Goal: Task Accomplishment & Management: Manage account settings

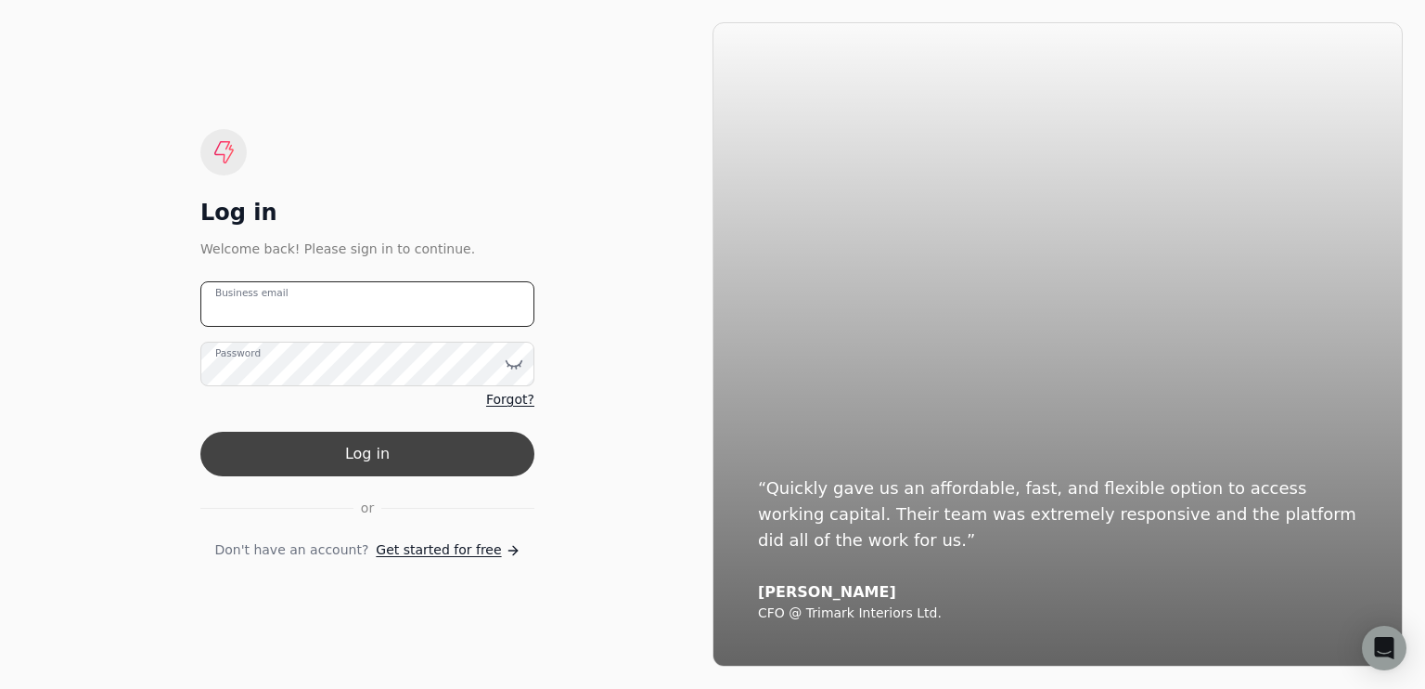
type email "[EMAIL_ADDRESS][DOMAIN_NAME]"
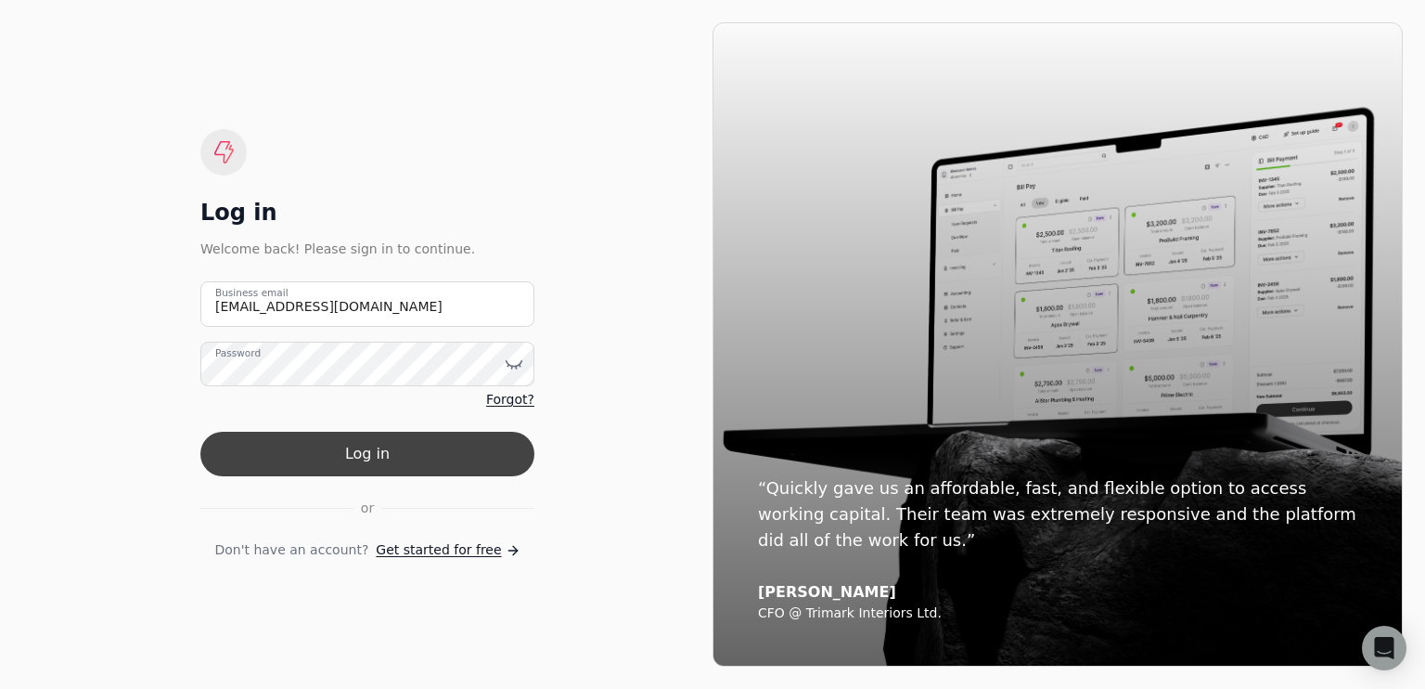
click at [403, 459] on button "Log in" at bounding box center [367, 454] width 334 height 45
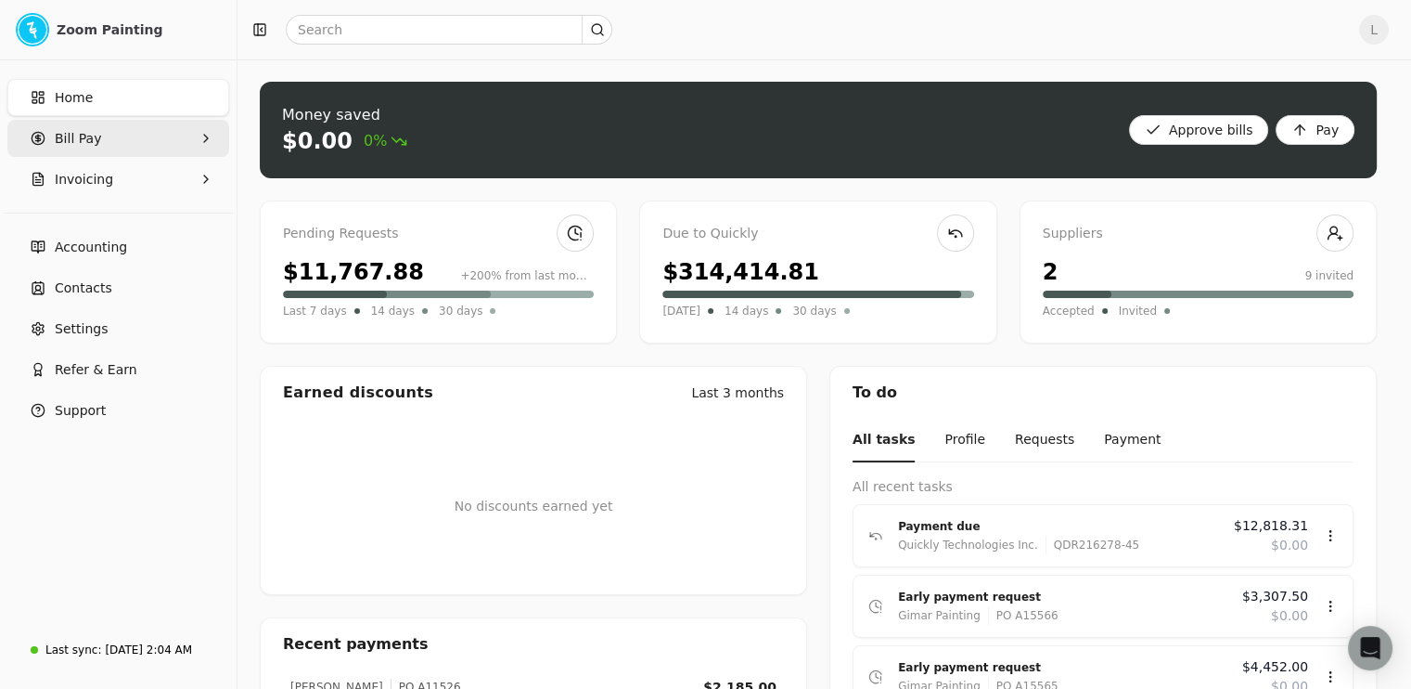
click at [118, 137] on Pay "Bill Pay" at bounding box center [118, 138] width 222 height 37
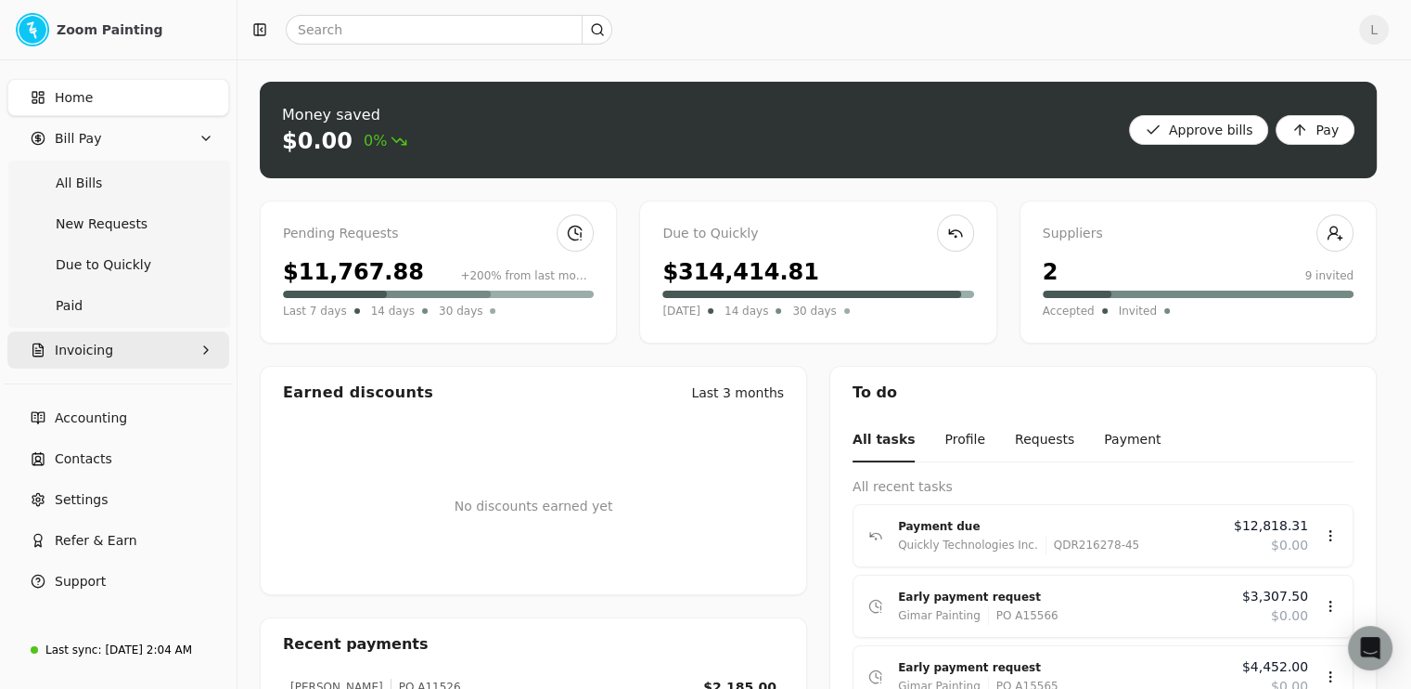
click at [145, 354] on button "Invoicing" at bounding box center [118, 349] width 222 height 37
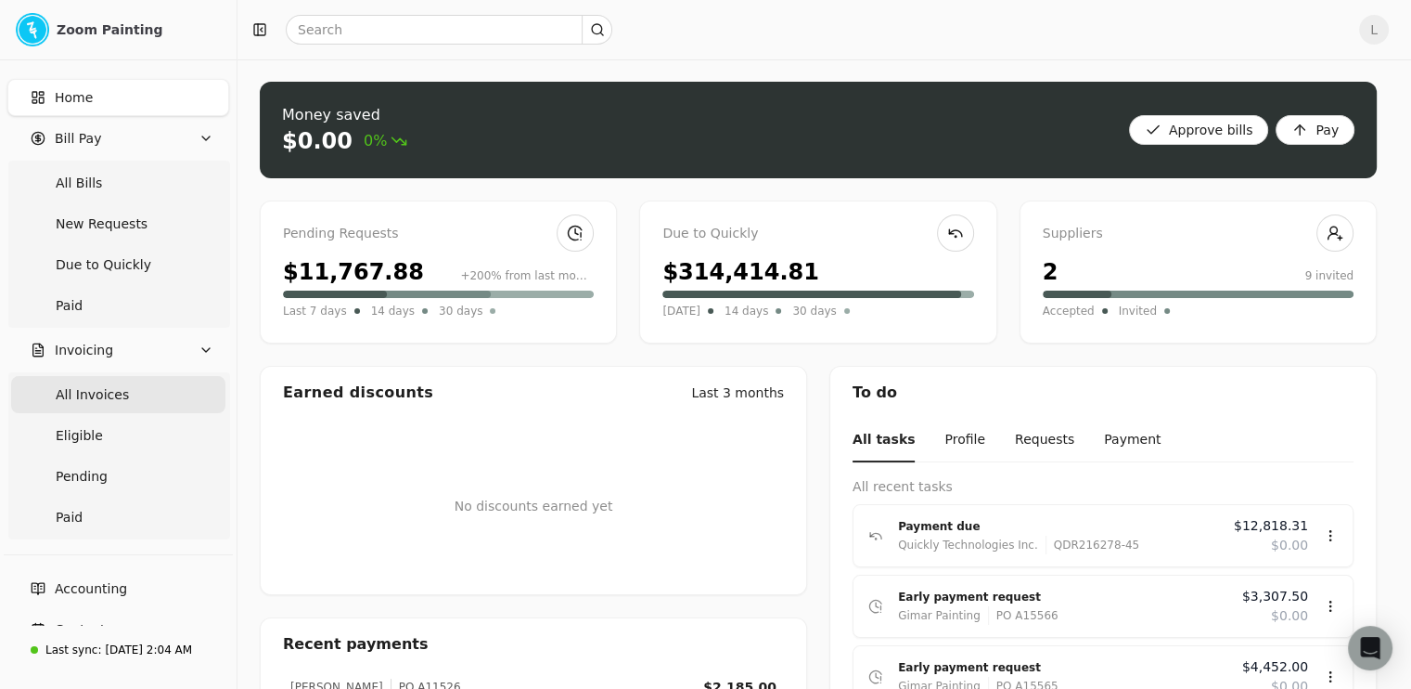
click at [142, 396] on Invoices "All Invoices" at bounding box center [118, 394] width 214 height 37
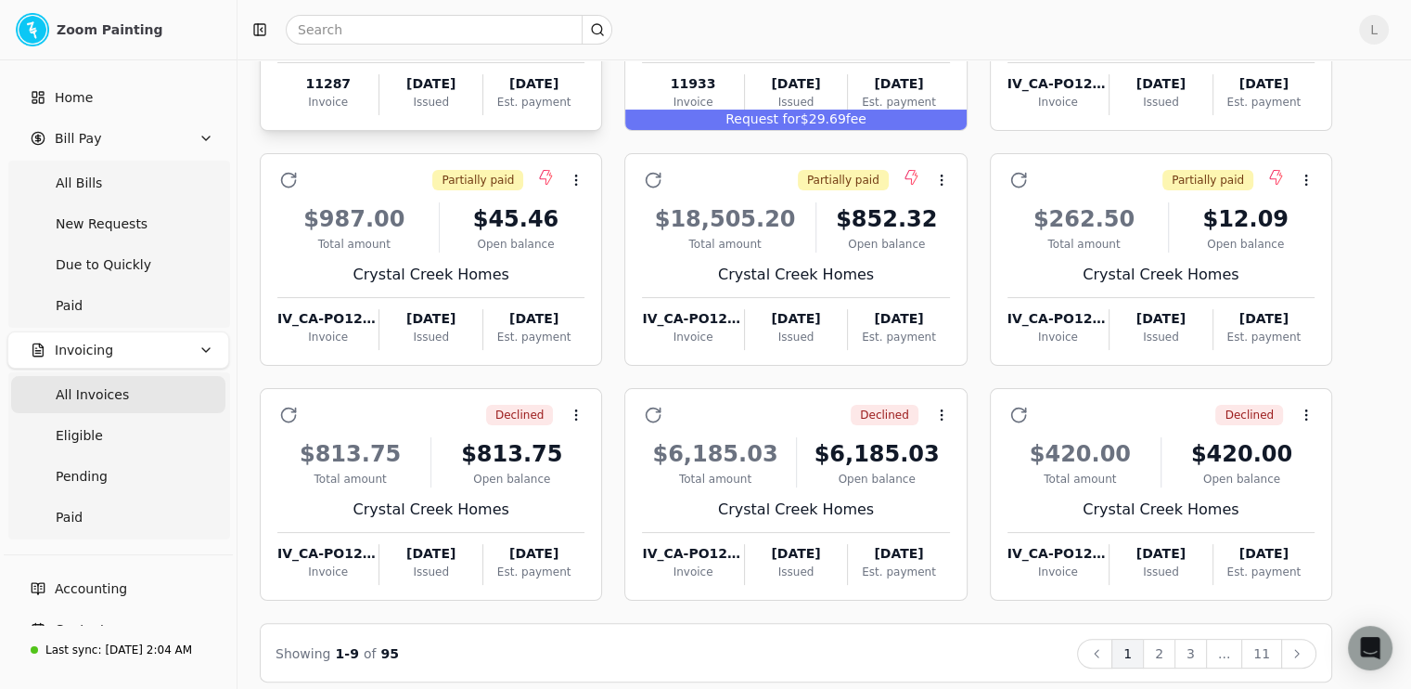
scroll to position [281, 0]
